Goal: Communication & Community: Participate in discussion

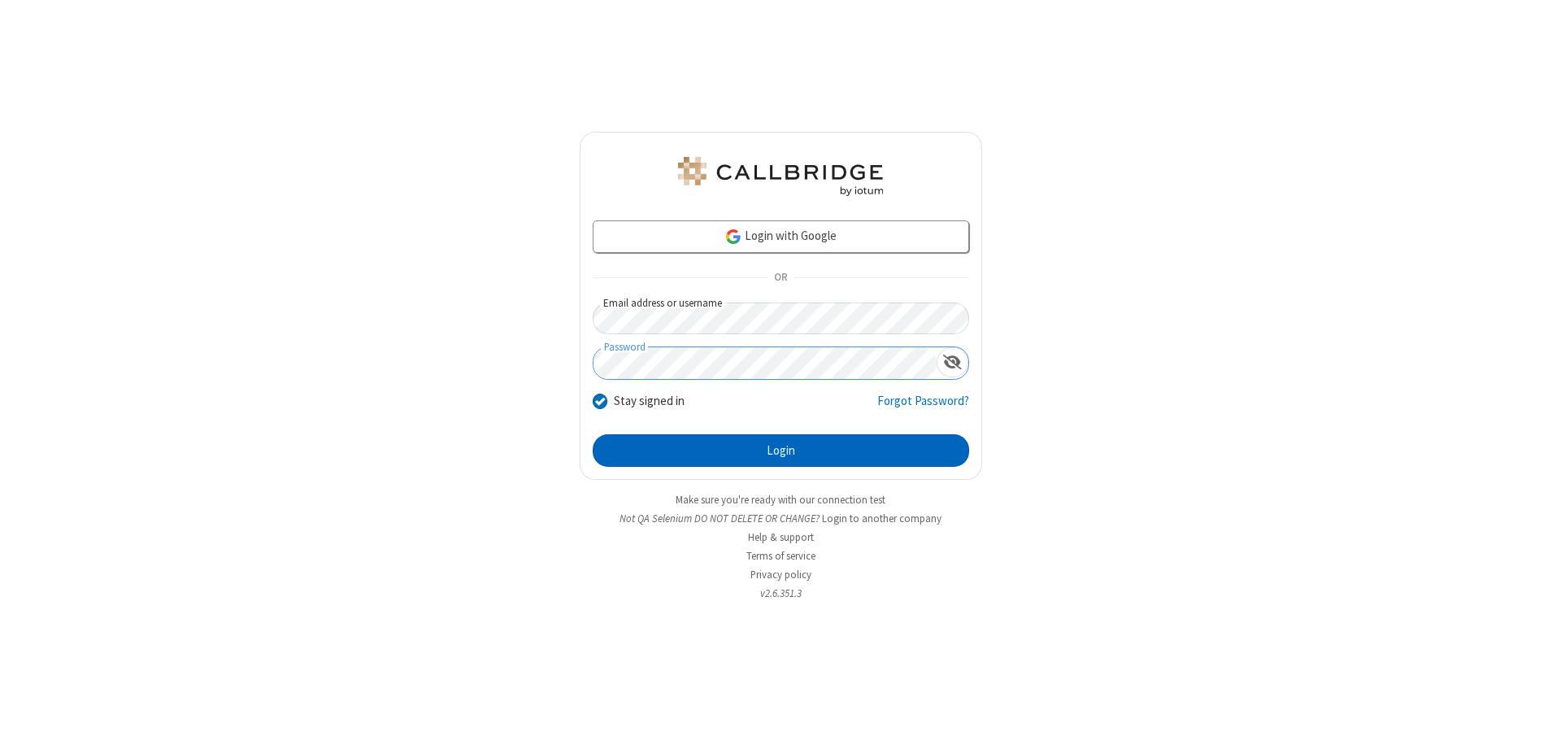
click at [781, 451] on button "Login" at bounding box center [781, 450] width 377 height 33
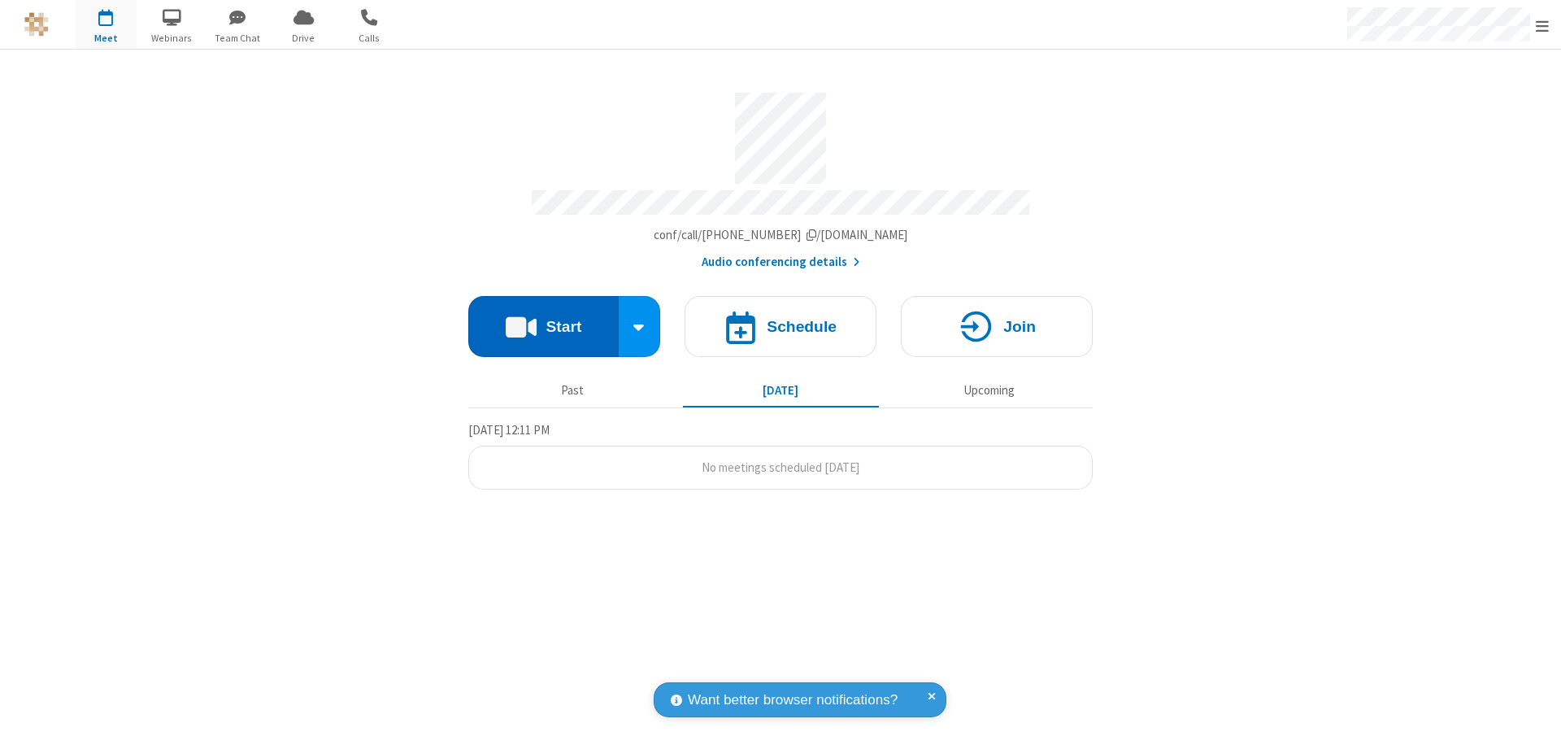
click at [543, 319] on button "Start" at bounding box center [543, 326] width 150 height 61
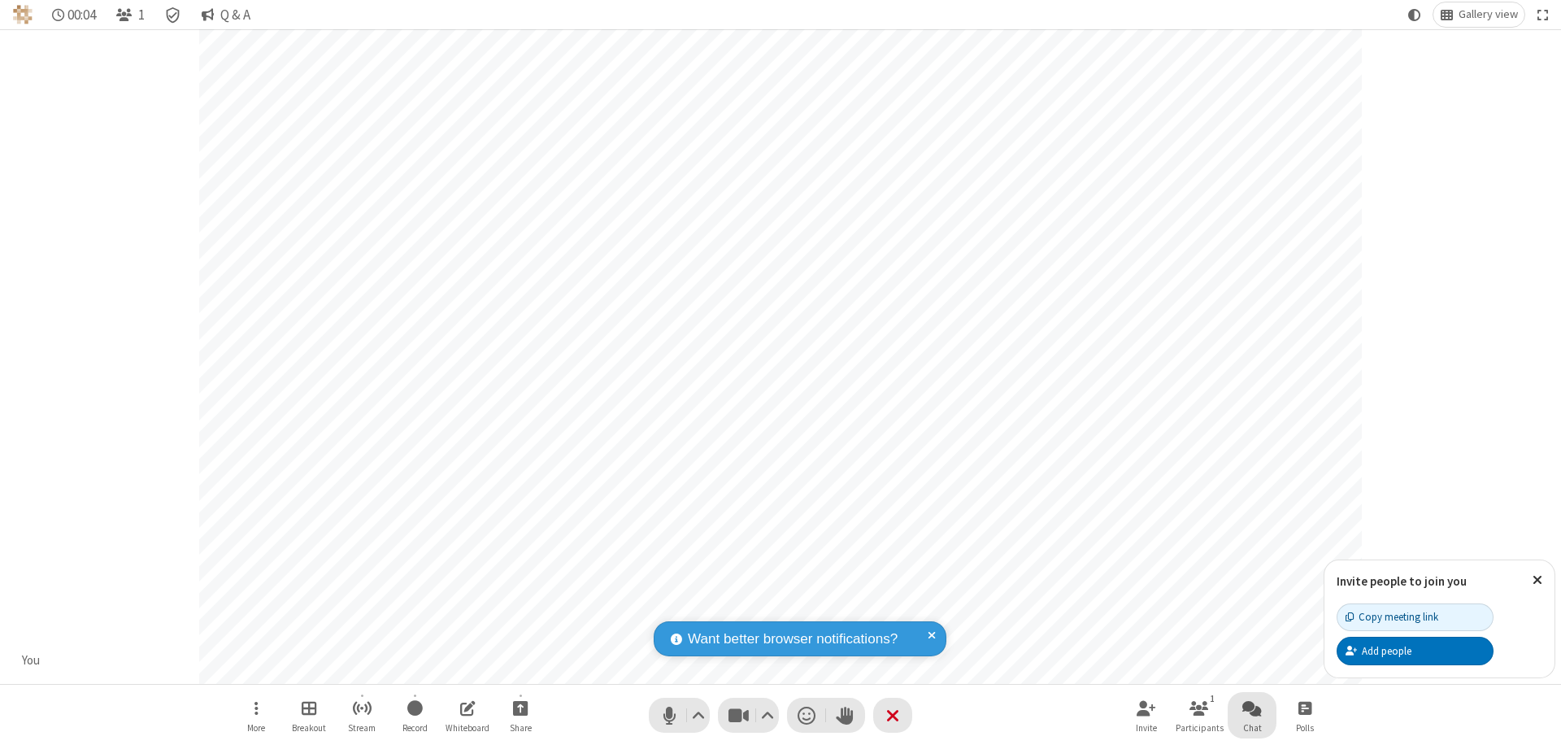
click at [1252, 708] on span "Open chat" at bounding box center [1253, 708] width 20 height 20
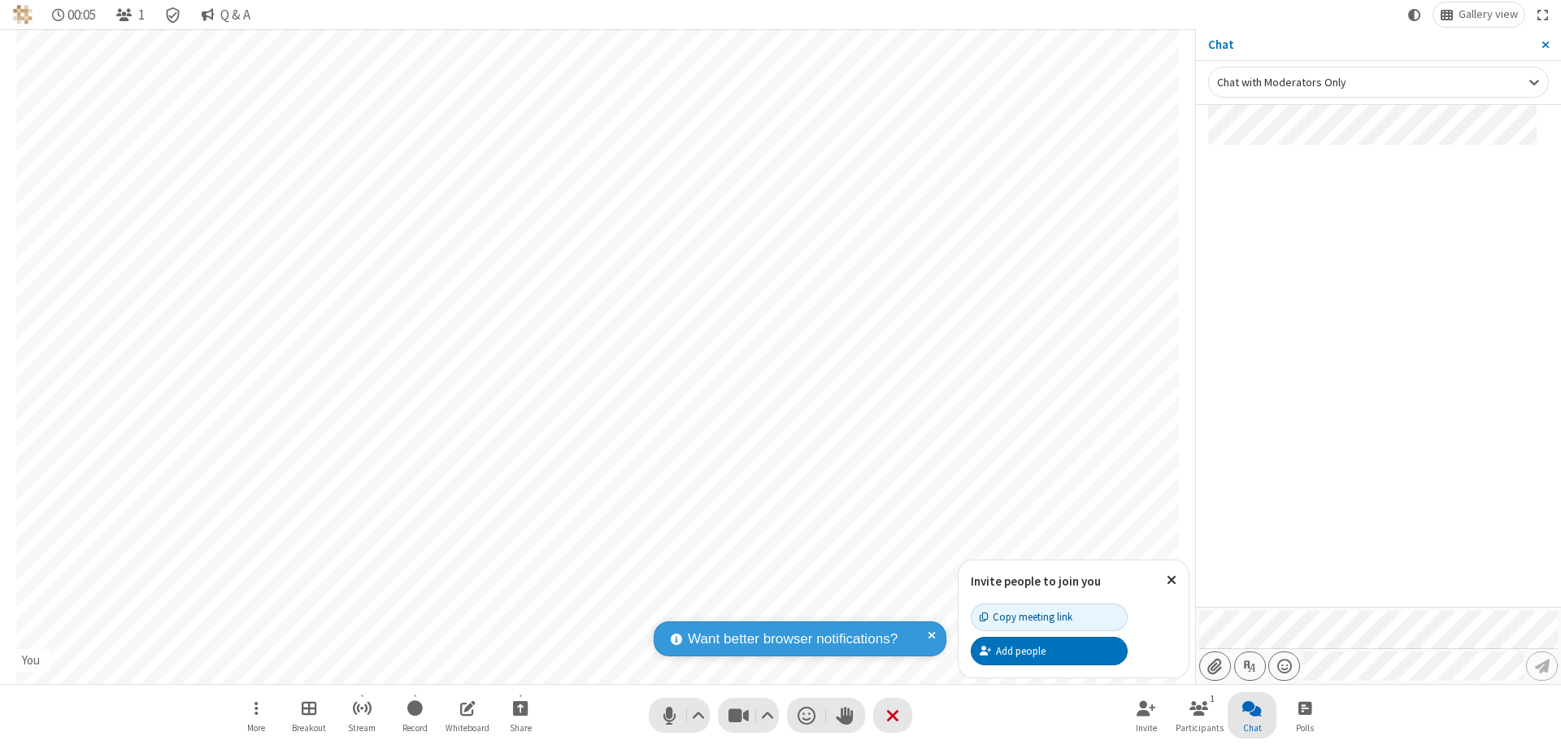
type input "C:\fakepath\doc_test.docx"
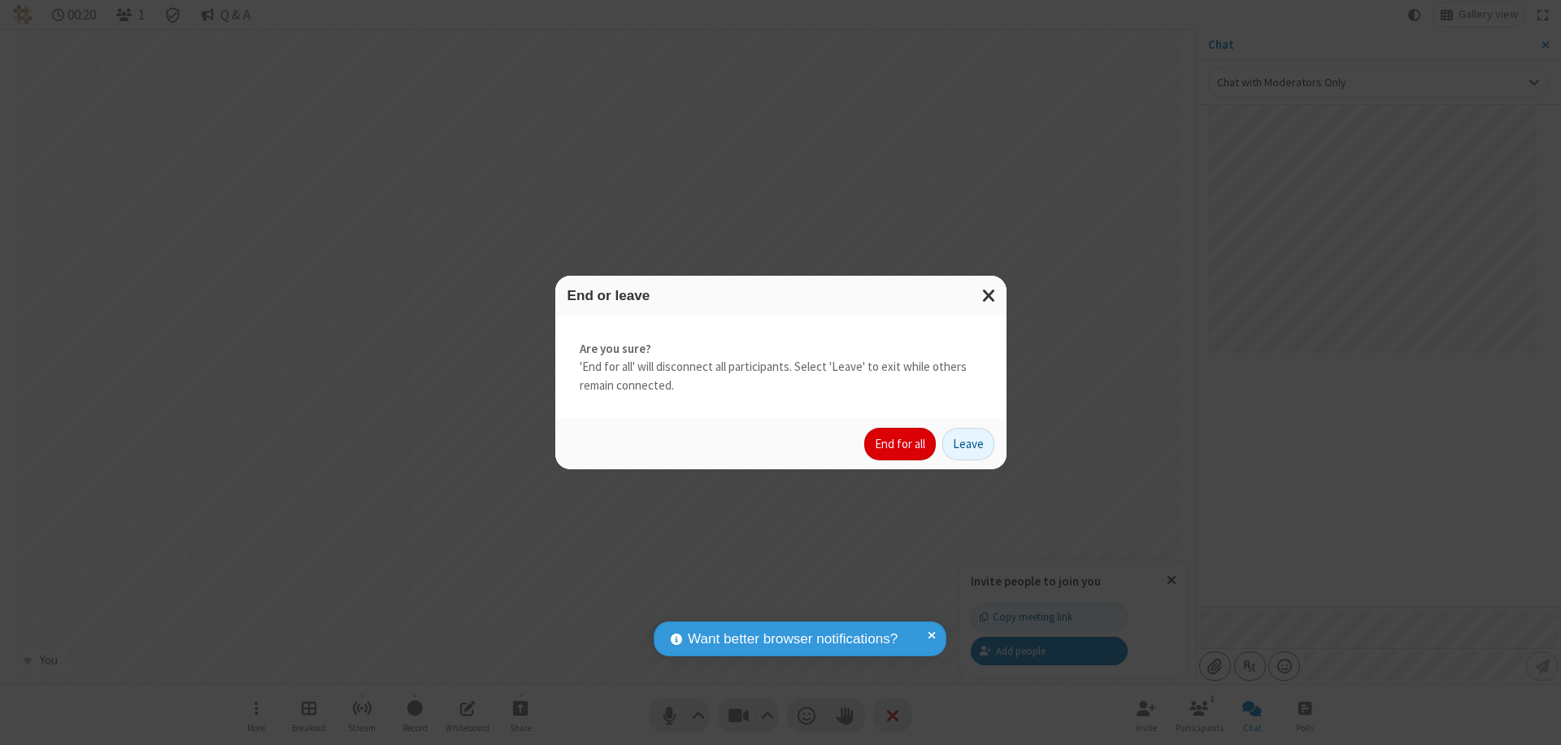
click at [901, 444] on button "End for all" at bounding box center [900, 444] width 72 height 33
